Goal: Information Seeking & Learning: Learn about a topic

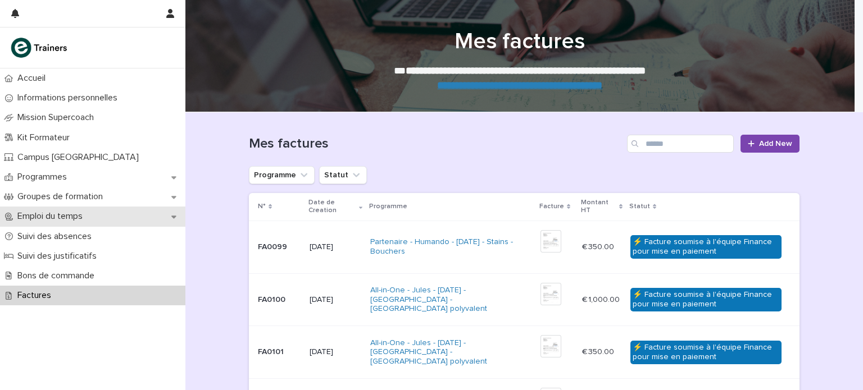
click at [52, 224] on div "Emploi du temps" at bounding box center [92, 217] width 185 height 20
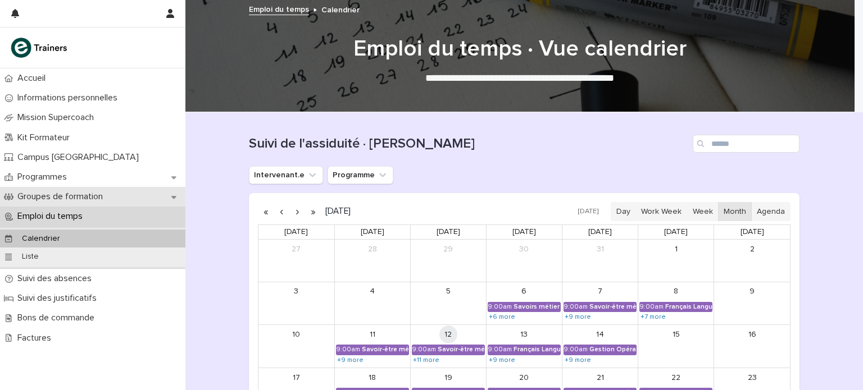
click at [64, 198] on p "Groupes de formation" at bounding box center [62, 196] width 99 height 11
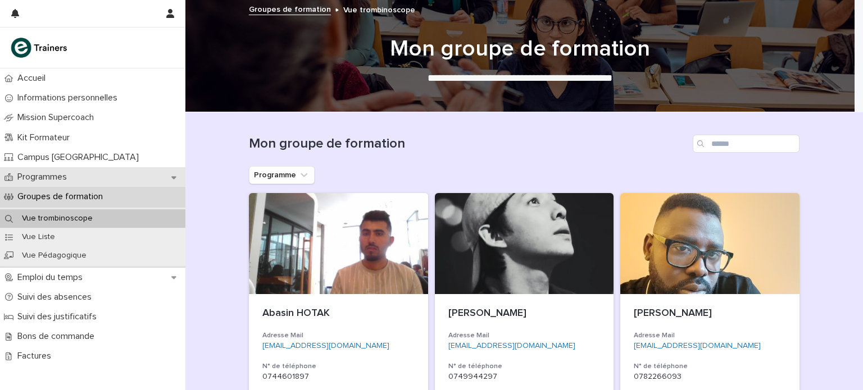
click at [92, 175] on div "Programmes" at bounding box center [92, 177] width 185 height 20
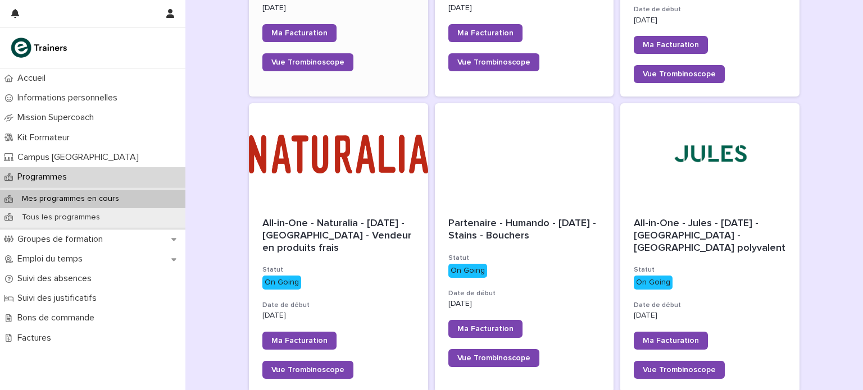
scroll to position [375, 0]
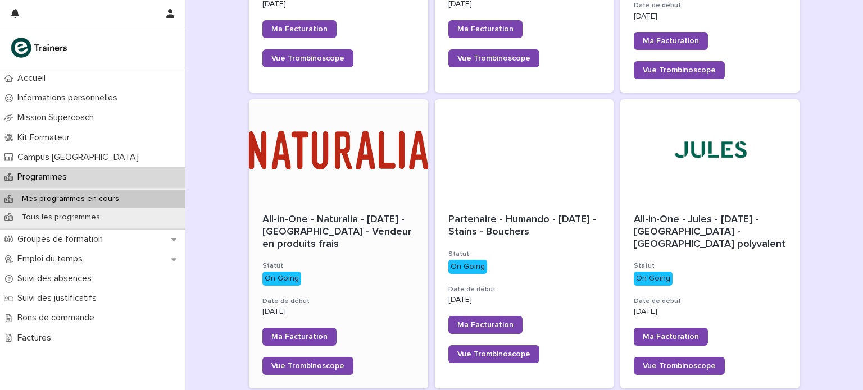
click at [352, 212] on div "All-in-One - Naturalia - [DATE] - [GEOGRAPHIC_DATA] - Vendeur en produits frais" at bounding box center [338, 231] width 152 height 39
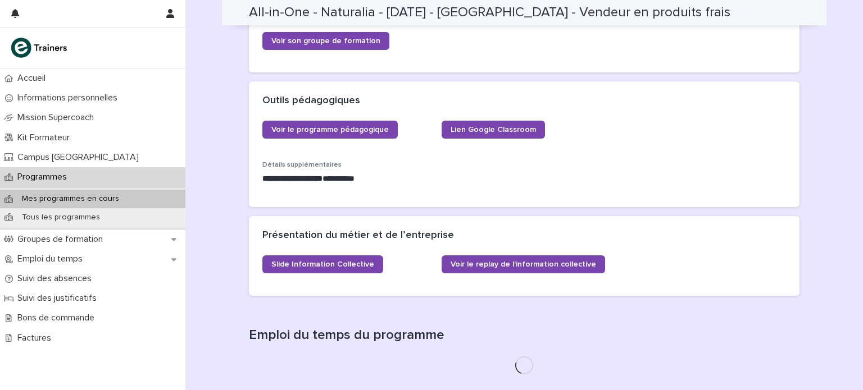
scroll to position [424, 0]
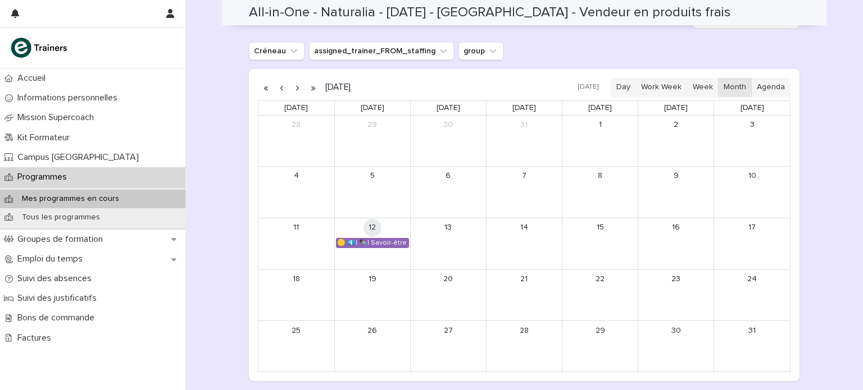
scroll to position [719, 0]
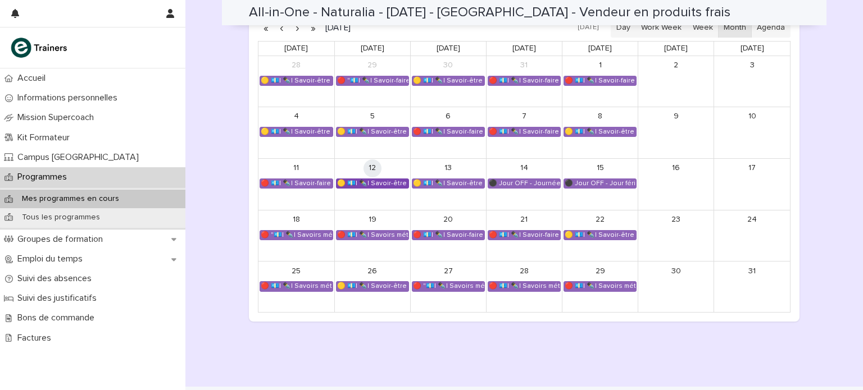
click at [380, 181] on div "🟡 💶| ✒️| Savoir-être métier - Cadre de référence interculturel : prévenir les i…" at bounding box center [372, 183] width 72 height 9
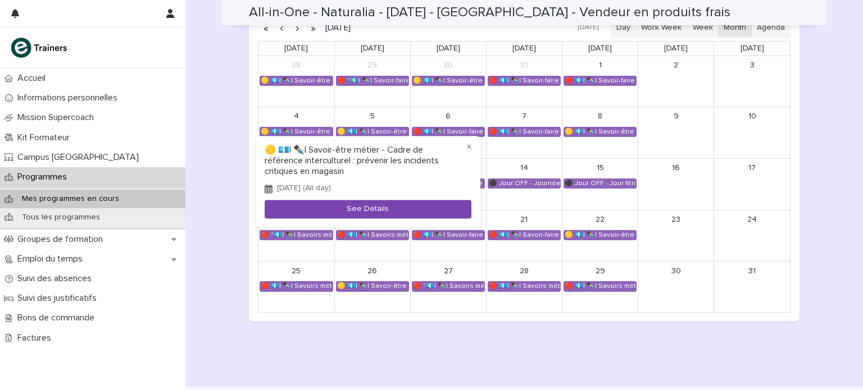
click at [359, 211] on button "See Details" at bounding box center [367, 209] width 207 height 19
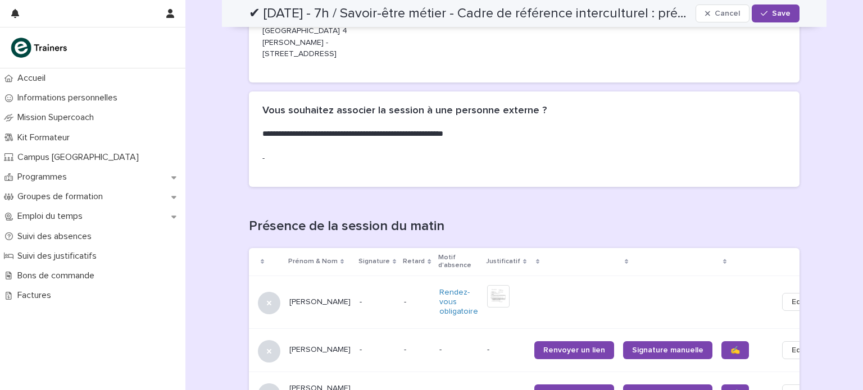
scroll to position [527, 0]
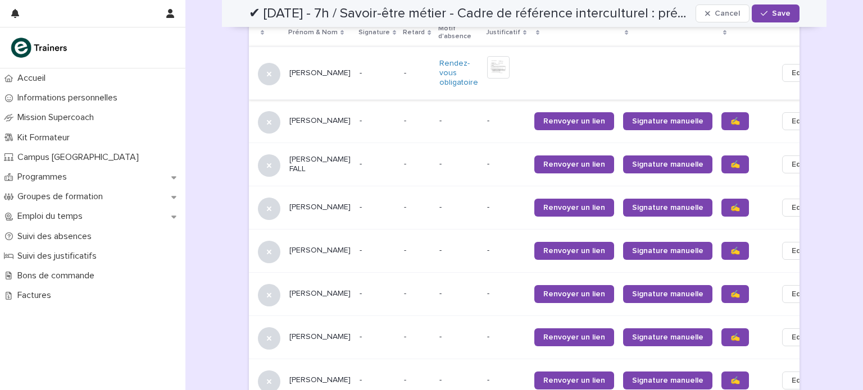
click at [487, 56] on img at bounding box center [498, 67] width 22 height 22
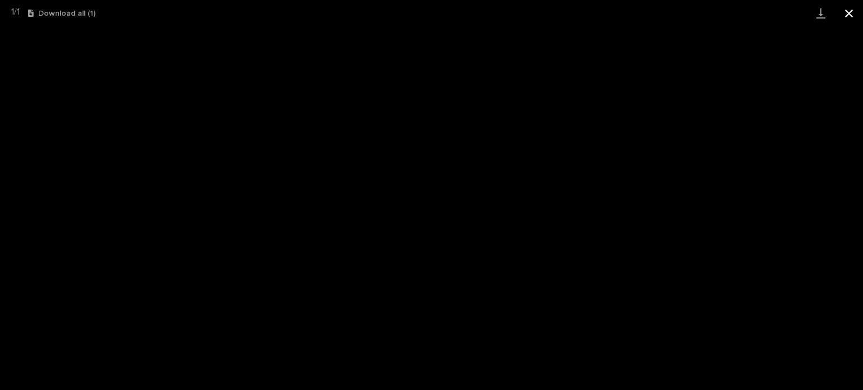
click at [540, 13] on button "Close gallery" at bounding box center [848, 13] width 28 height 26
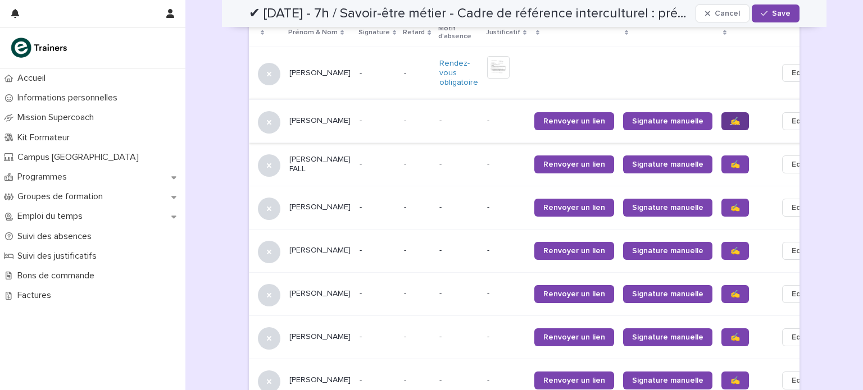
click at [540, 117] on span "✍️" at bounding box center [735, 121] width 10 height 8
click at [540, 161] on span "✍️" at bounding box center [735, 165] width 10 height 8
click at [540, 290] on span "✍️" at bounding box center [735, 294] width 10 height 8
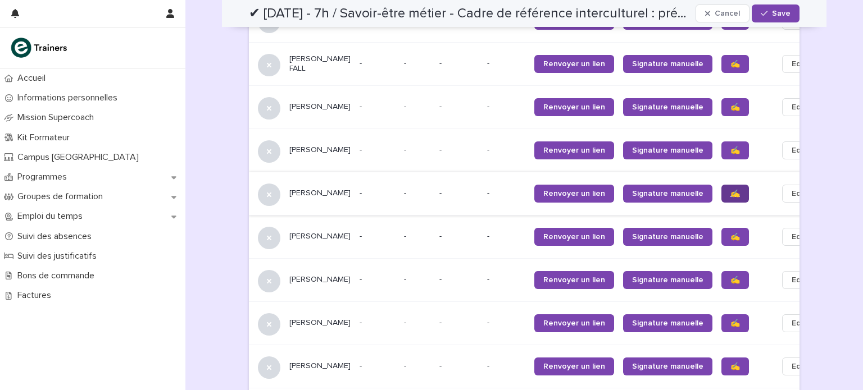
scroll to position [636, 0]
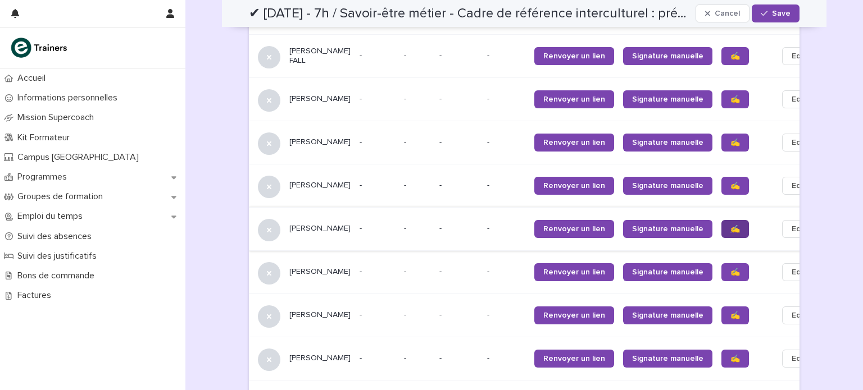
click at [540, 225] on span "✍️" at bounding box center [735, 229] width 10 height 8
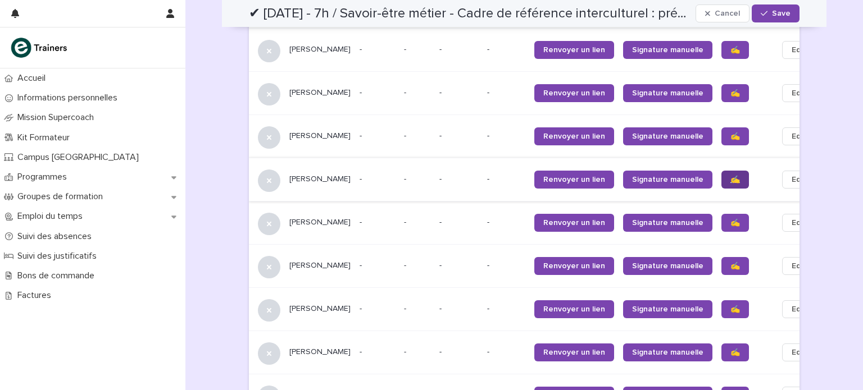
scroll to position [695, 0]
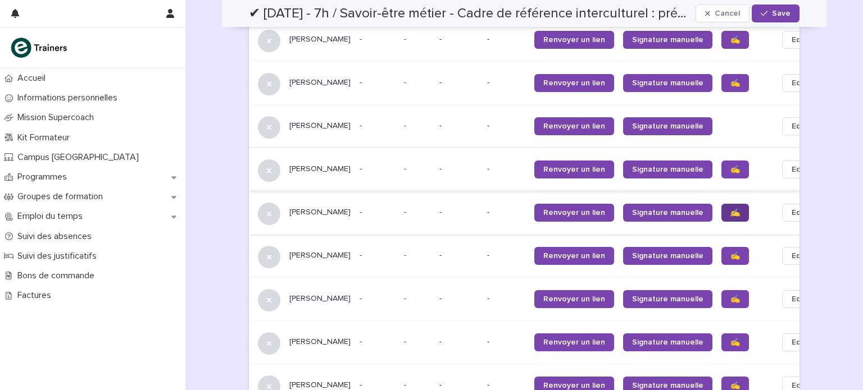
click at [540, 209] on span "✍️" at bounding box center [735, 213] width 10 height 8
click at [540, 252] on span "✍️" at bounding box center [735, 256] width 10 height 8
click at [540, 296] on span "✍️" at bounding box center [735, 299] width 10 height 8
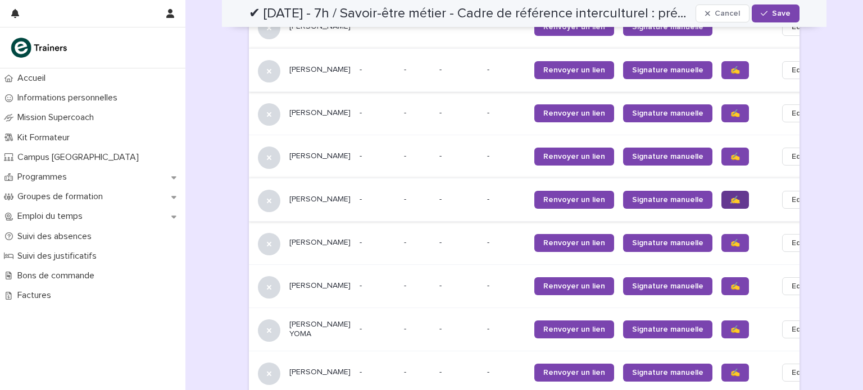
scroll to position [795, 0]
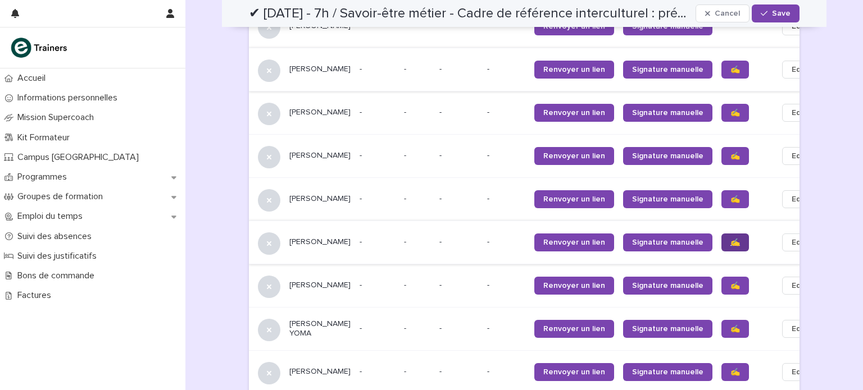
click at [540, 239] on span "✍️" at bounding box center [735, 243] width 10 height 8
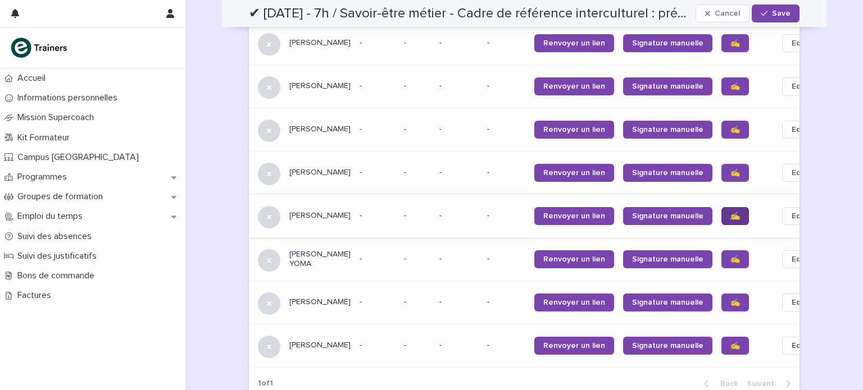
scroll to position [871, 0]
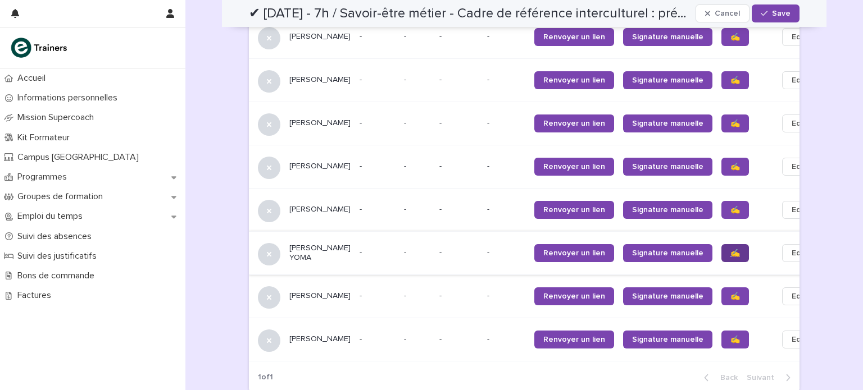
click at [540, 249] on span "✍️" at bounding box center [735, 253] width 10 height 8
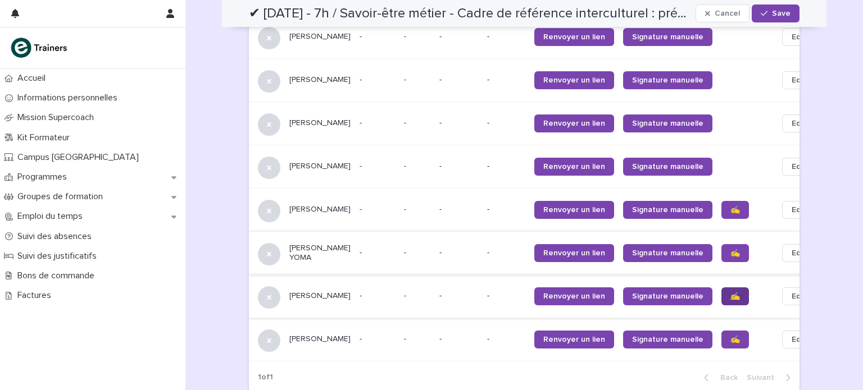
click at [540, 294] on span "✍️" at bounding box center [735, 297] width 10 height 8
click at [540, 323] on span "✍️" at bounding box center [735, 340] width 10 height 8
